Goal: Use online tool/utility: Utilize a website feature to perform a specific function

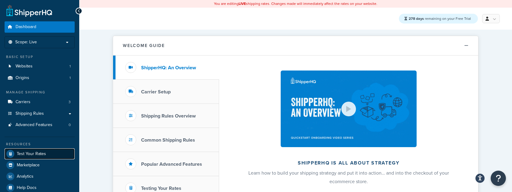
click at [44, 153] on span "Test Your Rates" at bounding box center [31, 153] width 29 height 5
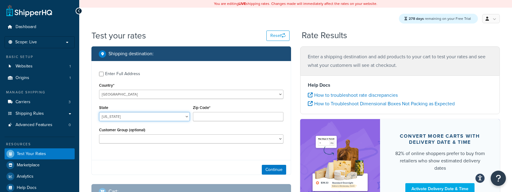
click at [181, 116] on select "[US_STATE] [US_STATE] [US_STATE] [US_STATE] [US_STATE] Armed Forces Americas Ar…" at bounding box center [144, 116] width 91 height 9
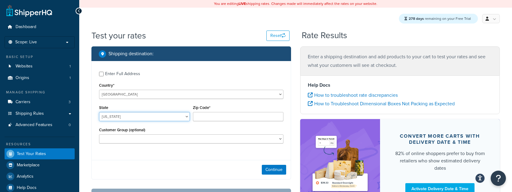
select select "CA"
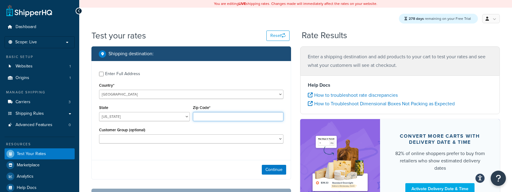
click at [220, 118] on input "Zip Code*" at bounding box center [238, 116] width 91 height 9
type input "94040"
click at [197, 167] on div "Continue" at bounding box center [191, 169] width 199 height 19
click at [271, 174] on button "Continue" at bounding box center [274, 170] width 24 height 10
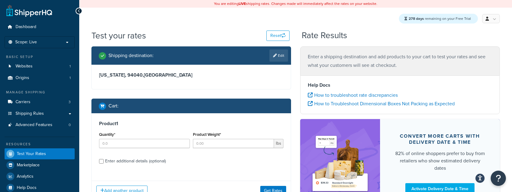
scroll to position [53, 0]
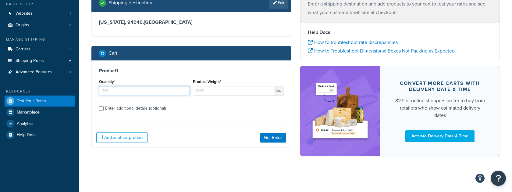
click at [173, 95] on input "Quantity*" at bounding box center [144, 90] width 91 height 9
type input "2"
click at [239, 95] on input "Product Weight*" at bounding box center [233, 90] width 81 height 9
type input "7"
click at [272, 141] on button "Get Rates" at bounding box center [273, 138] width 26 height 10
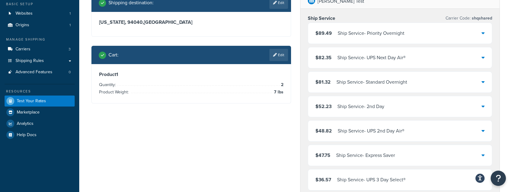
scroll to position [0, 0]
